Goal: Information Seeking & Learning: Learn about a topic

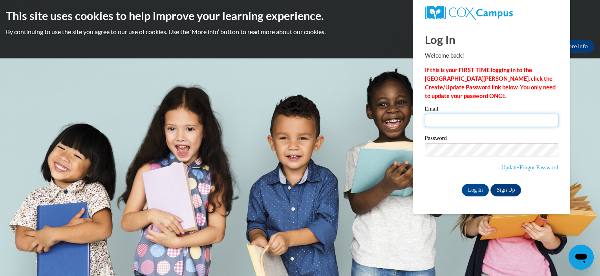
type input "abrown272@student.clayton.edu"
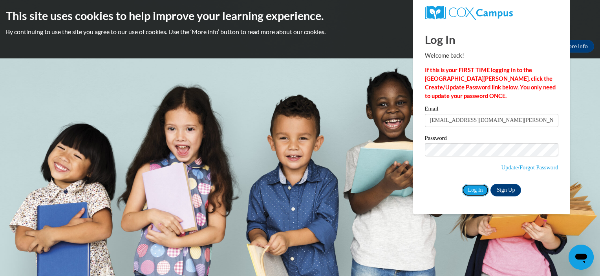
click at [482, 190] on input "Log In" at bounding box center [475, 190] width 27 height 13
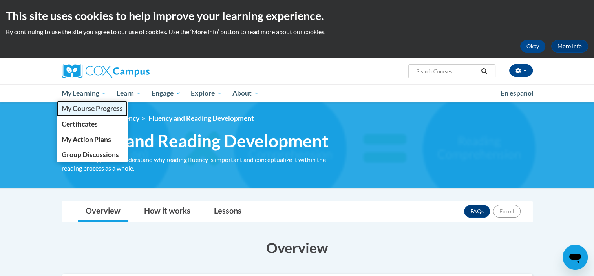
click at [99, 110] on span "My Course Progress" at bounding box center [91, 108] width 61 height 8
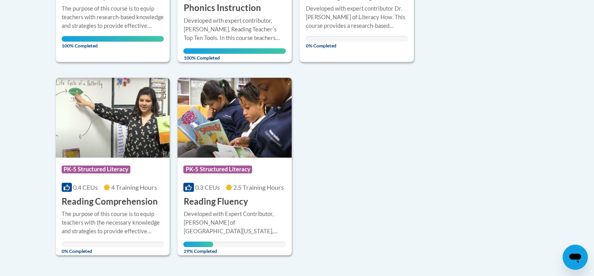
scroll to position [346, 0]
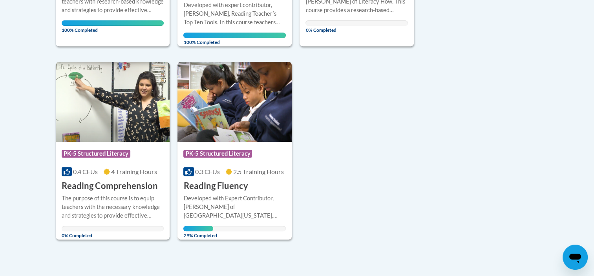
click at [216, 186] on h3 "Reading Fluency" at bounding box center [215, 186] width 64 height 12
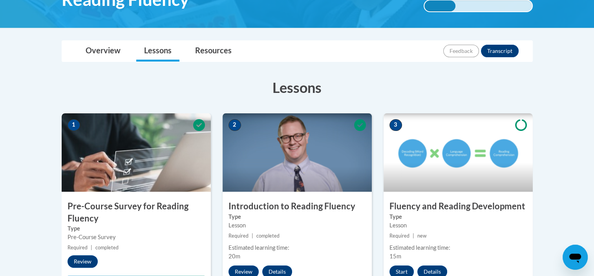
scroll to position [157, 0]
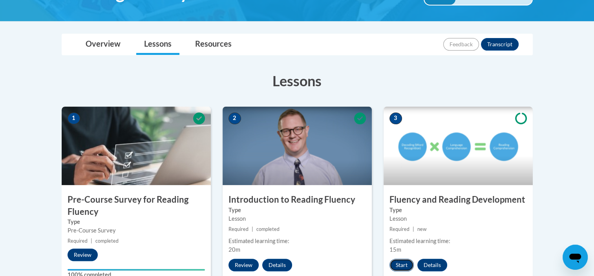
click at [408, 267] on button "Start" at bounding box center [401, 265] width 24 height 13
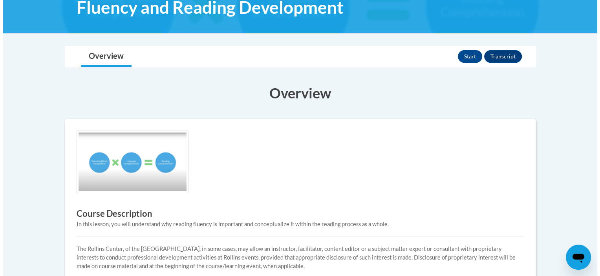
scroll to position [126, 0]
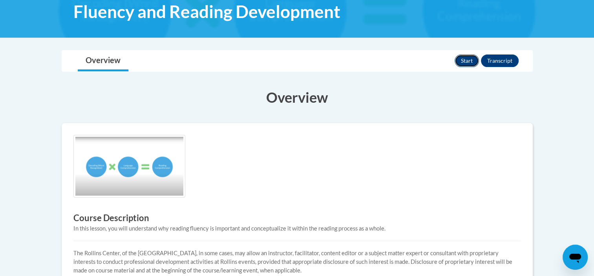
click at [467, 63] on button "Start" at bounding box center [467, 61] width 24 height 13
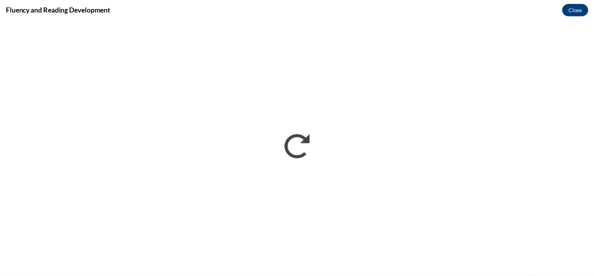
scroll to position [0, 0]
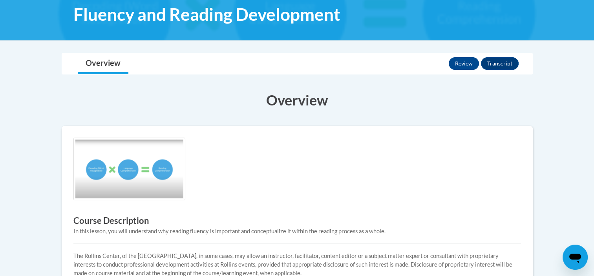
scroll to position [24, 0]
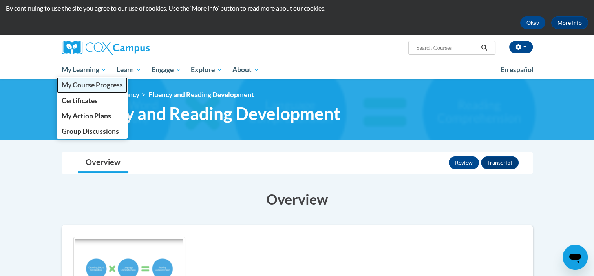
click at [99, 81] on span "My Course Progress" at bounding box center [91, 85] width 61 height 8
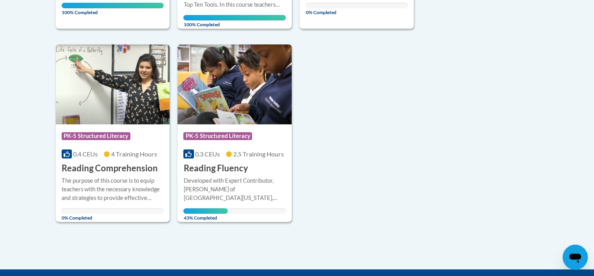
scroll to position [364, 0]
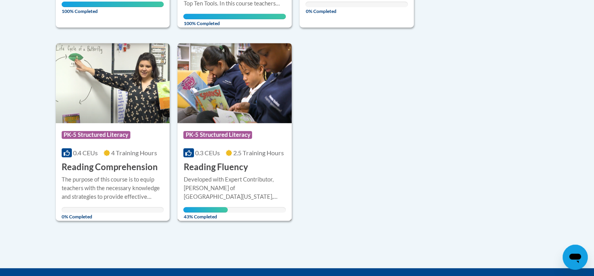
click at [192, 167] on h3 "Reading Fluency" at bounding box center [215, 167] width 64 height 12
